Goal: Information Seeking & Learning: Learn about a topic

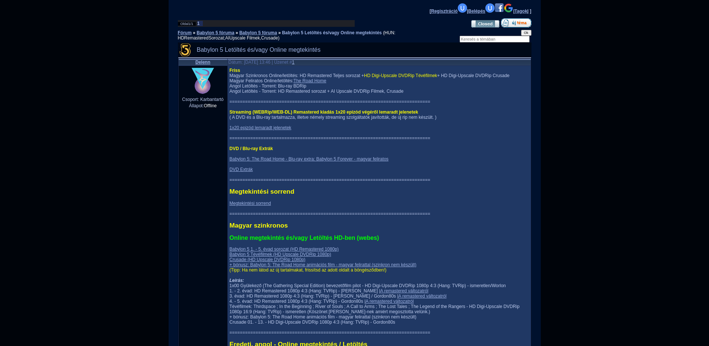
scroll to position [149, 0]
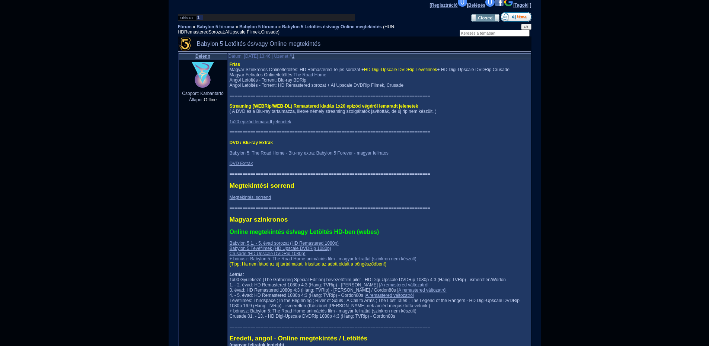
drag, startPoint x: 220, startPoint y: 69, endPoint x: 222, endPoint y: 66, distance: 4.0
click at [400, 71] on span "HD Digi-Upscale DVDRip Tévéfilmek" at bounding box center [400, 69] width 73 height 5
click at [230, 66] on span "Friss" at bounding box center [235, 64] width 11 height 5
click at [378, 72] on span "HD Digi-Upscale DVDRip Tévéfilmek" at bounding box center [400, 69] width 73 height 5
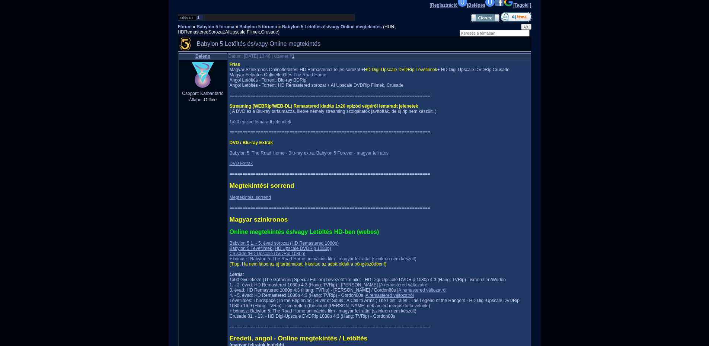
drag, startPoint x: 400, startPoint y: 67, endPoint x: 432, endPoint y: 67, distance: 32.0
drag, startPoint x: 442, startPoint y: 70, endPoint x: 378, endPoint y: 66, distance: 63.4
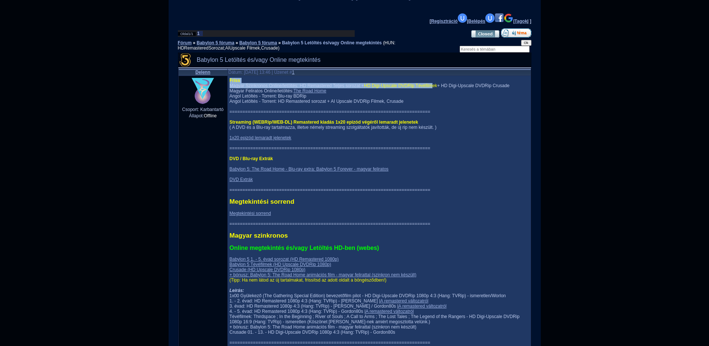
scroll to position [178, 0]
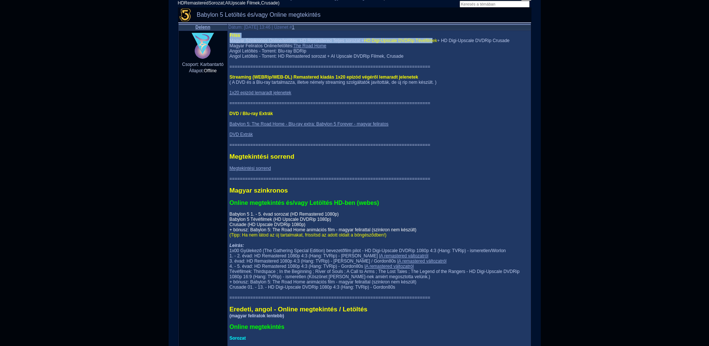
click at [307, 227] on link "Babylon 5 1. - 5. évad sorozat (HD Remastered 1080p) Babylon 5 Tévéfilmek (HD U…" at bounding box center [323, 222] width 187 height 21
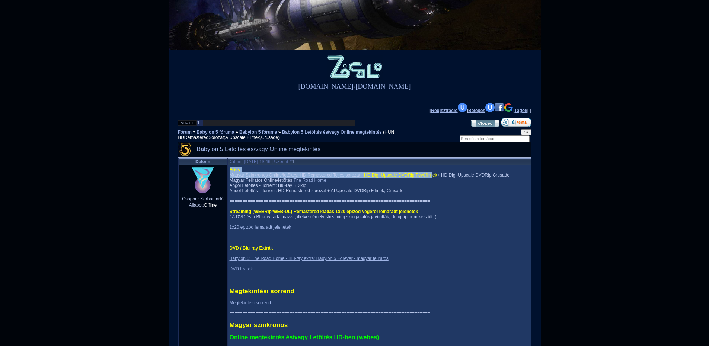
scroll to position [0, 0]
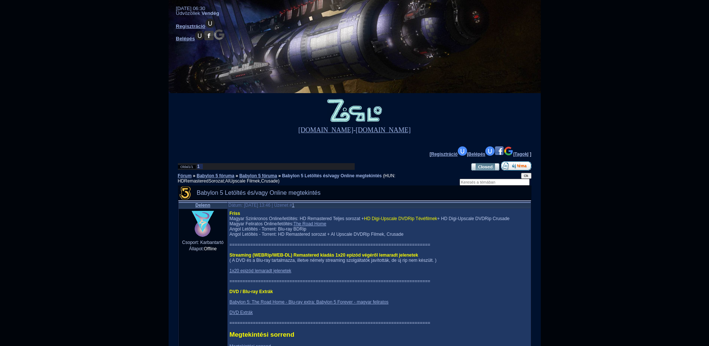
click at [230, 213] on span "Friss" at bounding box center [235, 213] width 11 height 5
drag, startPoint x: 245, startPoint y: 216, endPoint x: 269, endPoint y: 219, distance: 24.8
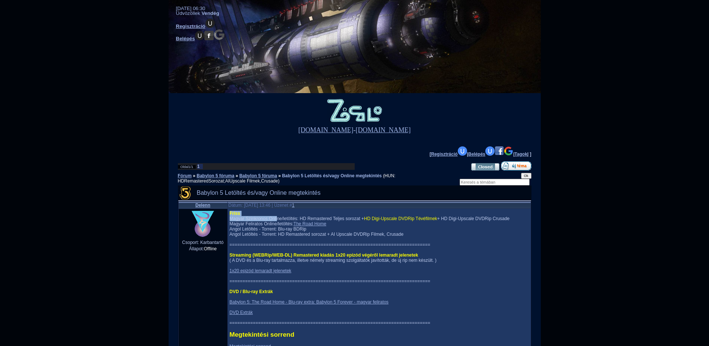
click at [400, 219] on span "HD Digi-Upscale DVDRip Tévéfilmek" at bounding box center [400, 218] width 73 height 5
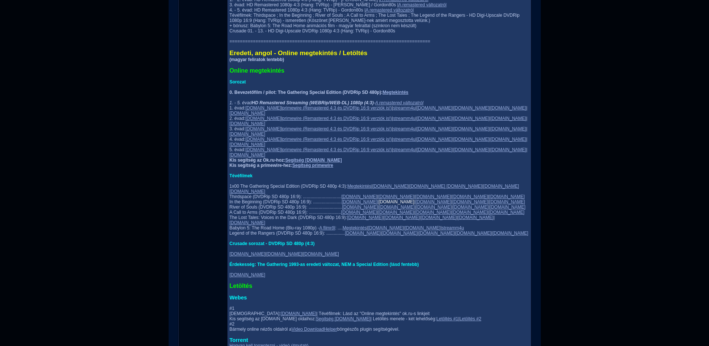
scroll to position [447, 0]
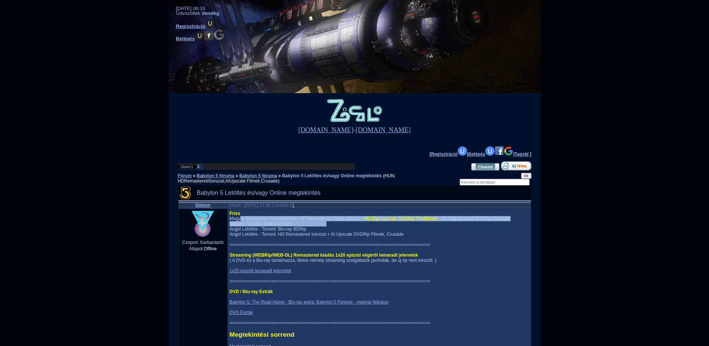
drag, startPoint x: 225, startPoint y: 219, endPoint x: 359, endPoint y: 226, distance: 133.9
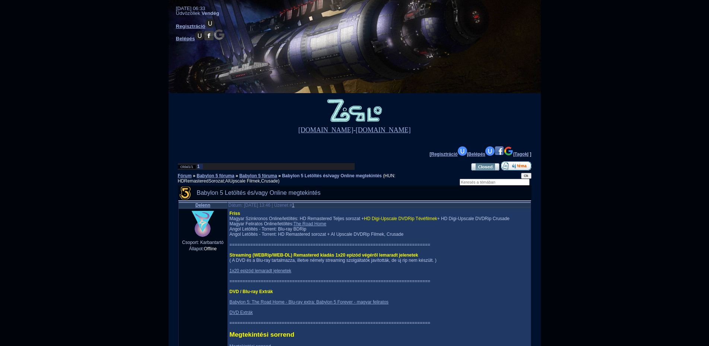
drag, startPoint x: 269, startPoint y: 222, endPoint x: 358, endPoint y: 211, distance: 89.8
click at [315, 224] on link "The Road Home" at bounding box center [310, 223] width 33 height 5
click at [257, 273] on link "1x20 epizód lemaradt jelenetek" at bounding box center [261, 270] width 62 height 5
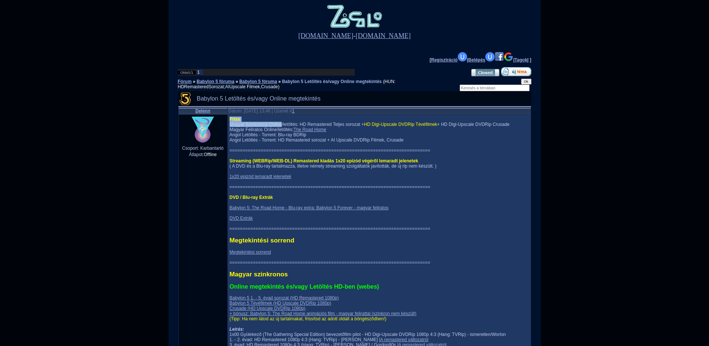
scroll to position [112, 0]
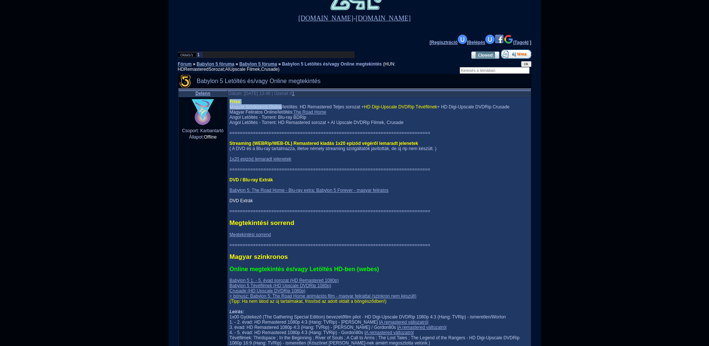
click at [230, 203] on link "DVD Extrák" at bounding box center [241, 200] width 23 height 5
